Goal: Task Accomplishment & Management: Complete application form

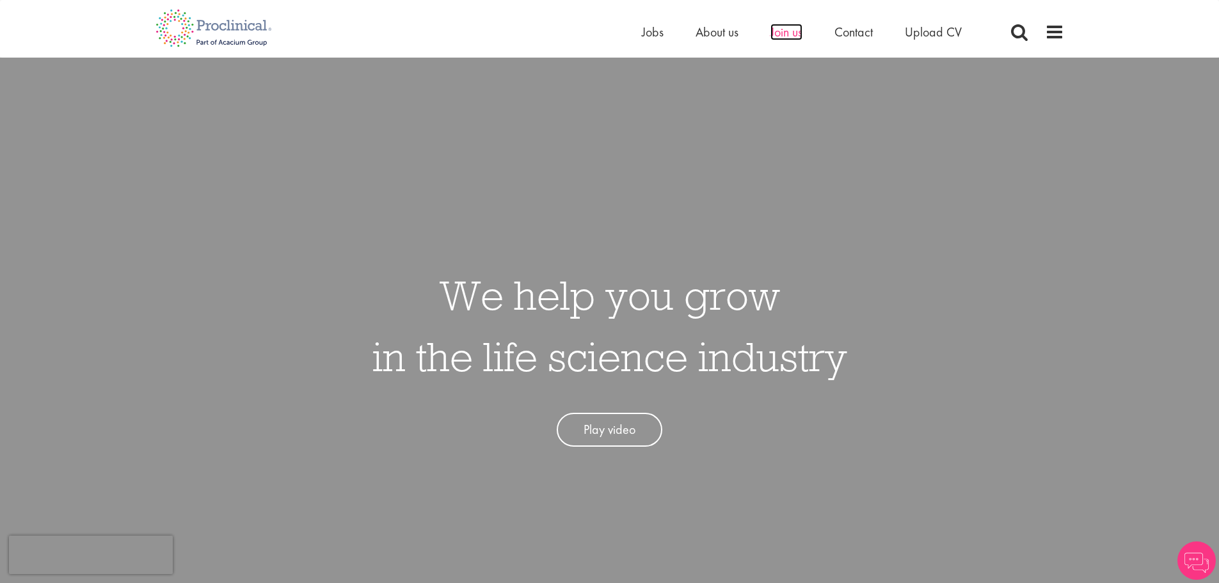
click at [796, 31] on span "Join us" at bounding box center [786, 32] width 32 height 17
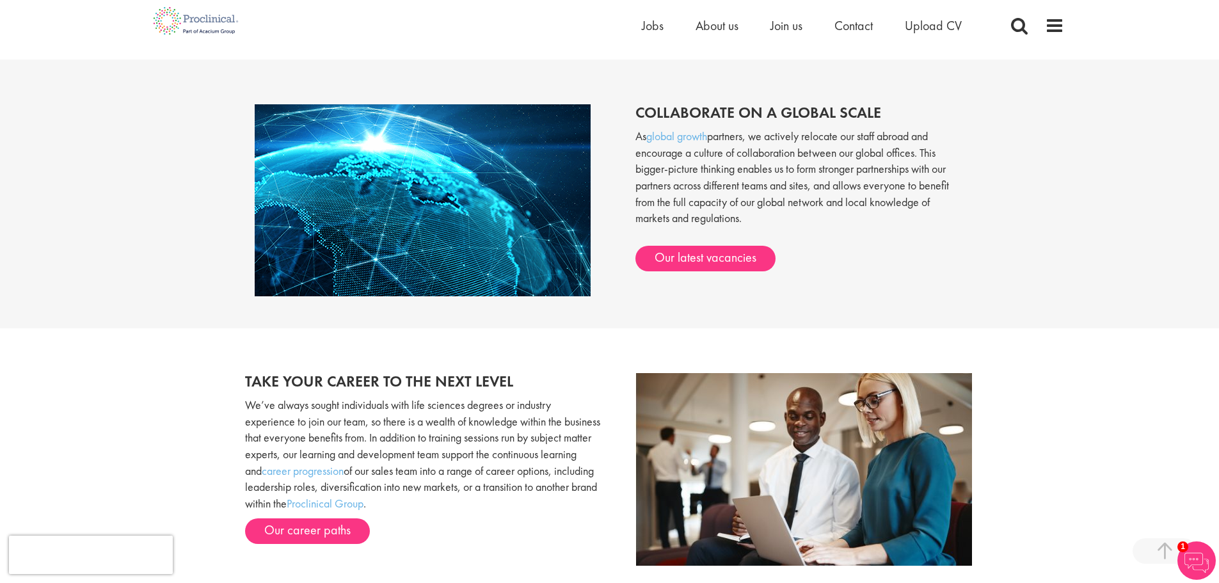
scroll to position [1086, 0]
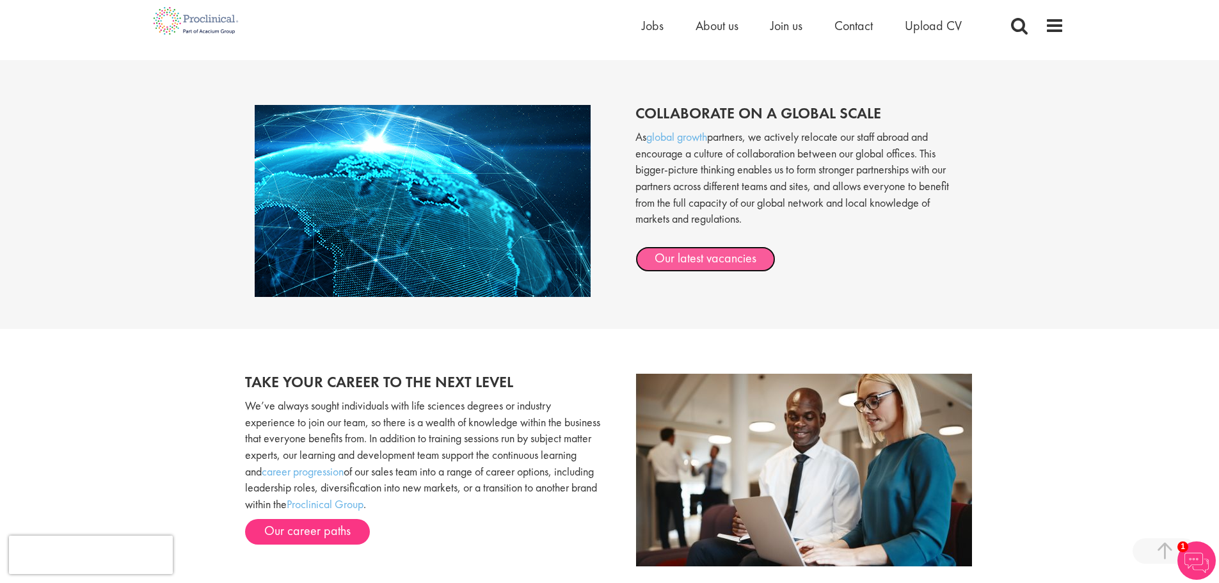
click at [692, 257] on link "Our latest vacancies" at bounding box center [705, 259] width 140 height 26
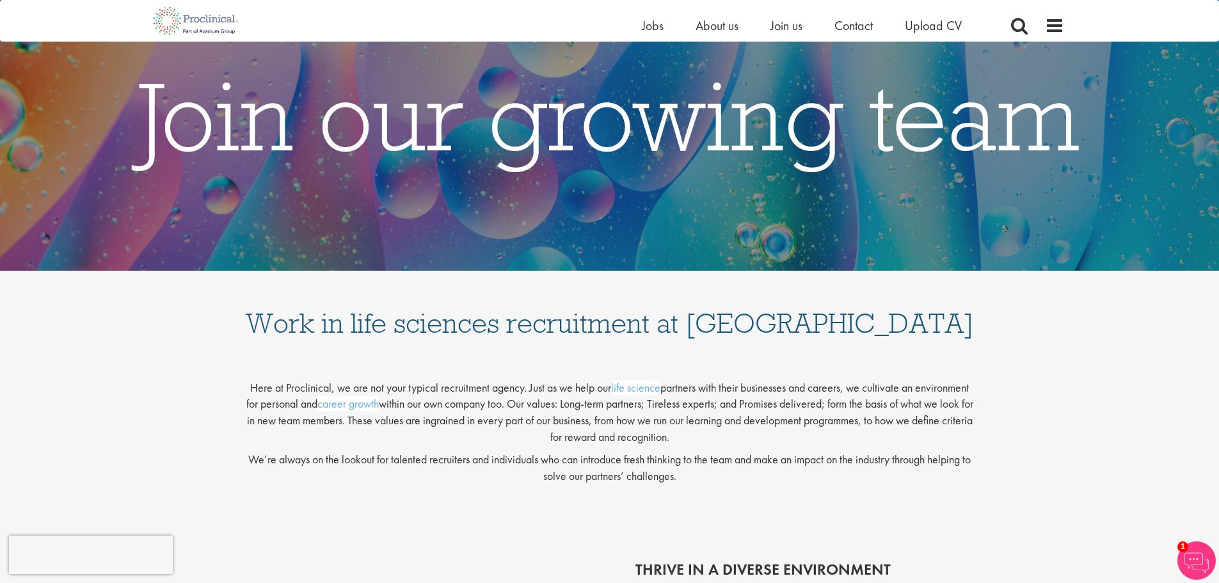
scroll to position [0, 0]
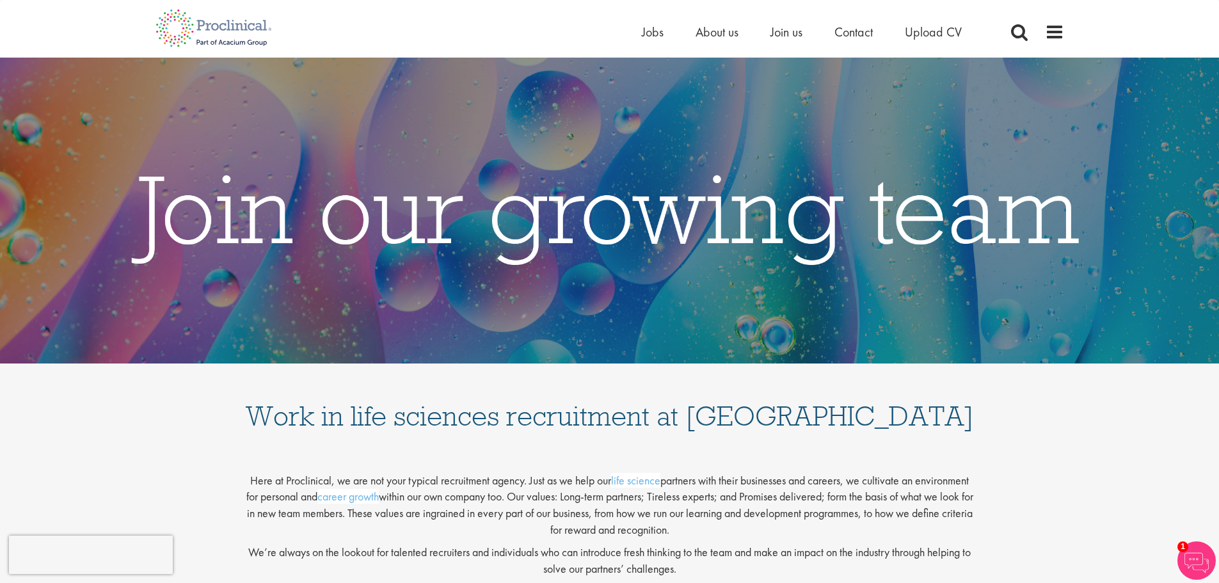
click at [328, 477] on p "Here at Proclinical, we are not your typical recruitment agency. Just as we hel…" at bounding box center [609, 500] width 729 height 76
copy p "Proclinical"
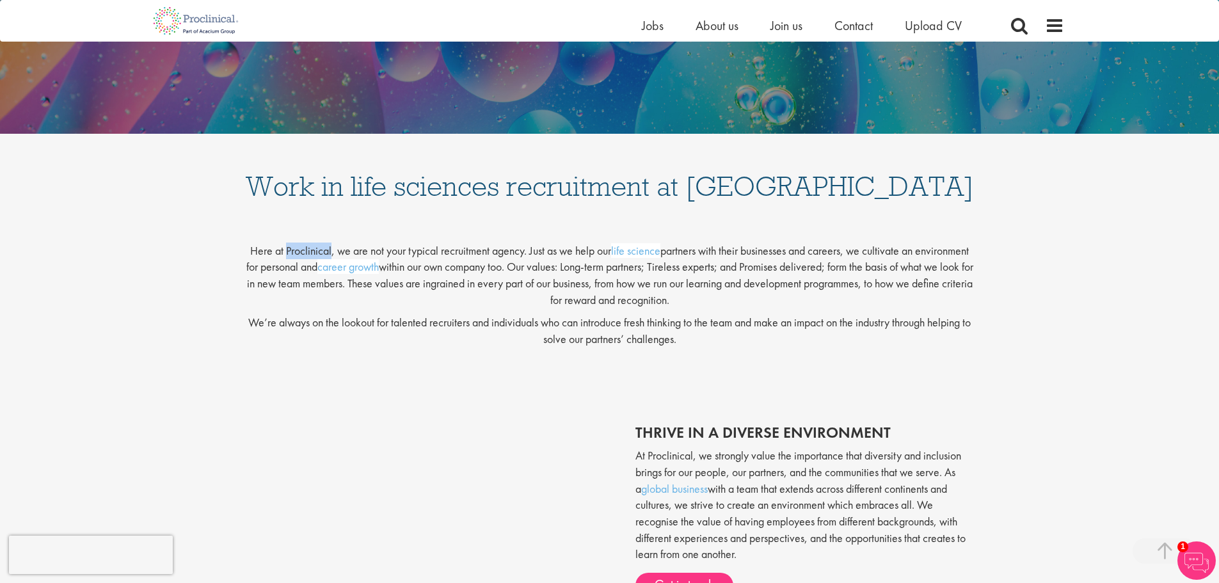
scroll to position [320, 0]
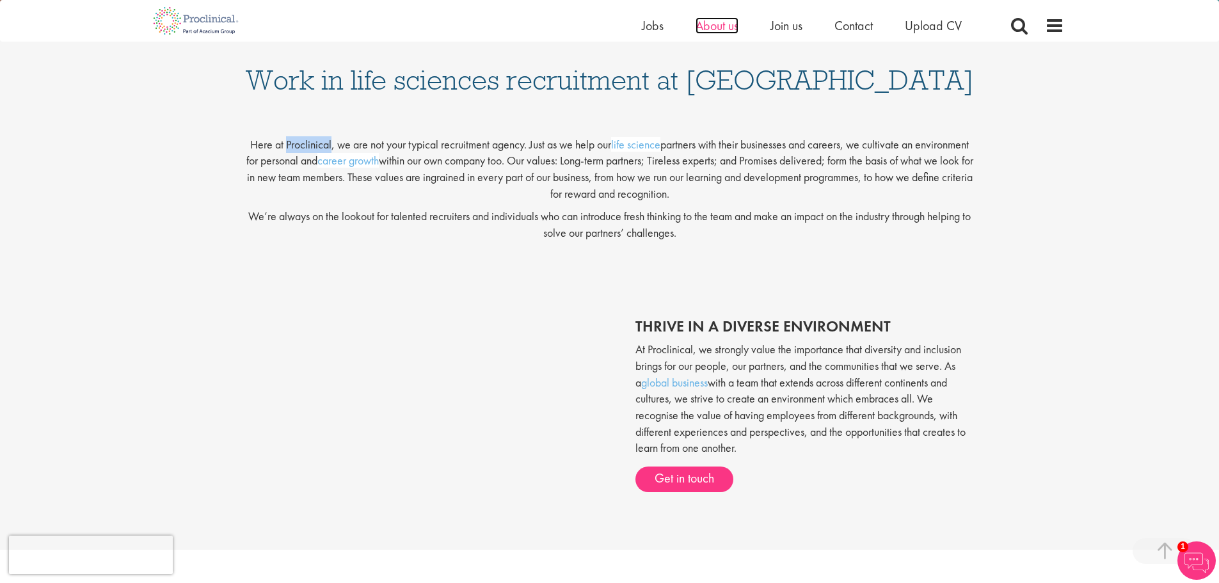
click at [717, 29] on span "About us" at bounding box center [716, 25] width 43 height 17
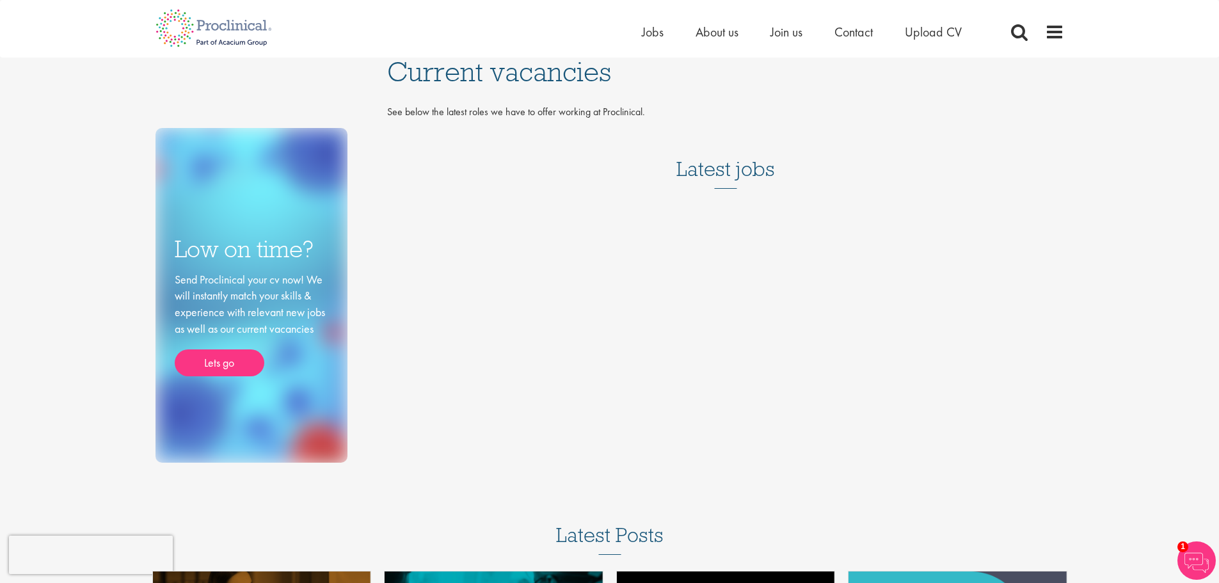
click at [727, 166] on h3 "Latest jobs" at bounding box center [725, 157] width 99 height 63
click at [245, 357] on link "Lets go" at bounding box center [220, 362] width 90 height 27
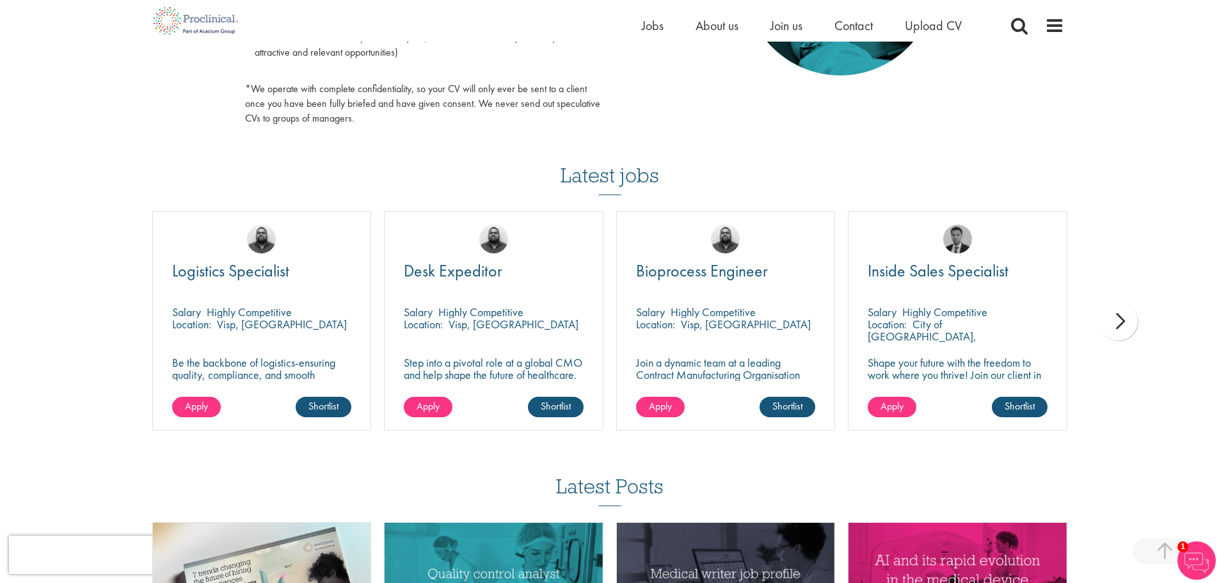
scroll to position [768, 0]
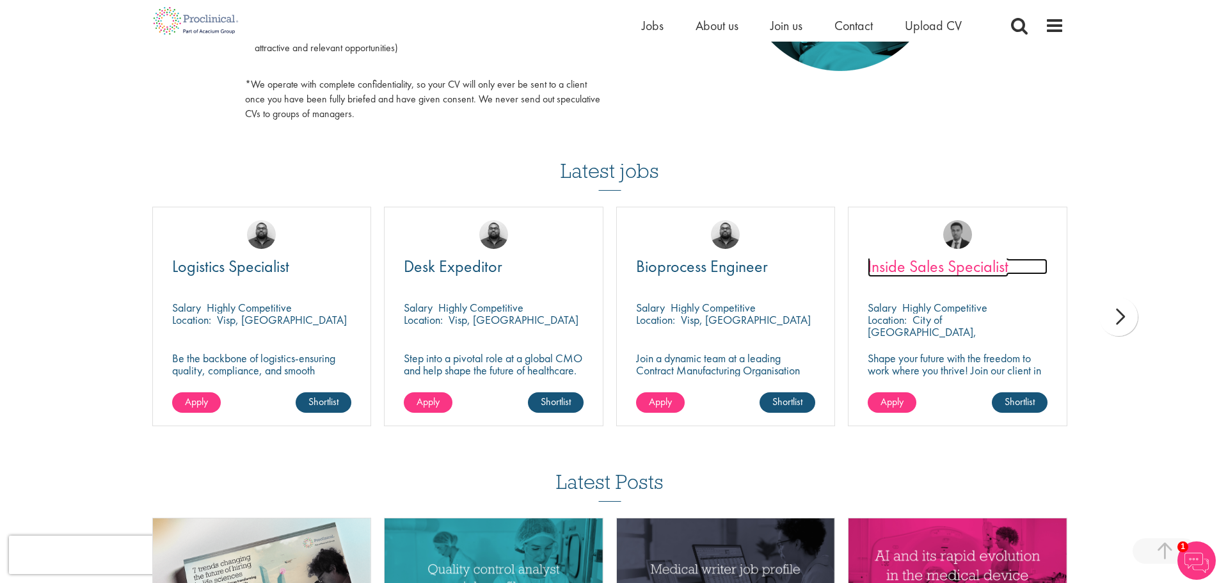
click at [934, 259] on span "Inside Sales Specialist" at bounding box center [938, 266] width 141 height 22
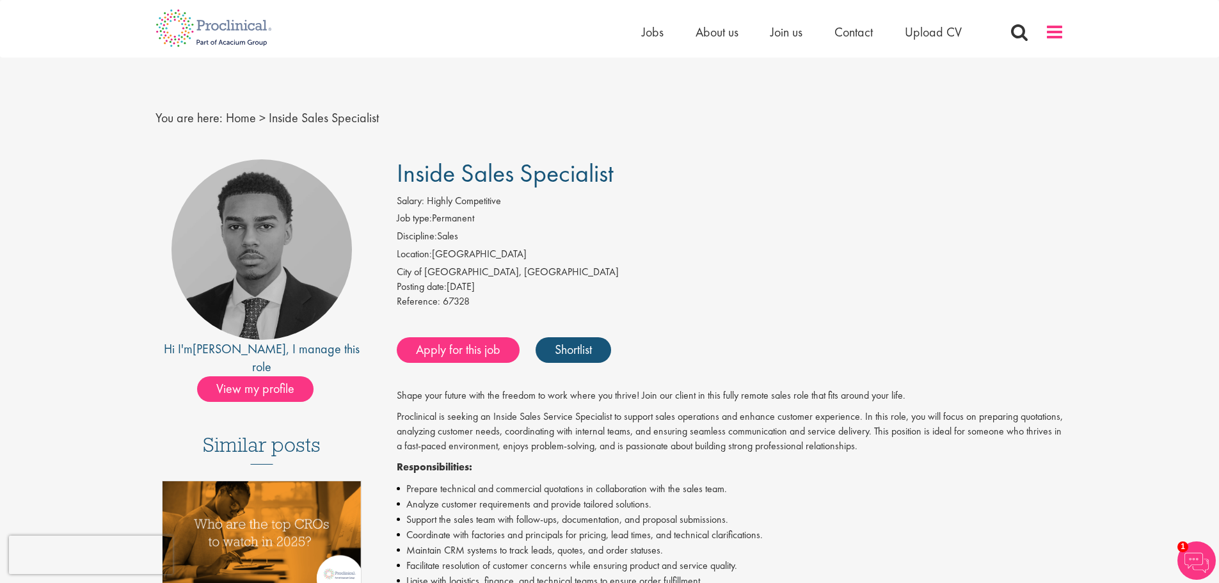
click at [1052, 31] on span at bounding box center [1054, 31] width 19 height 19
